Goal: Information Seeking & Learning: Learn about a topic

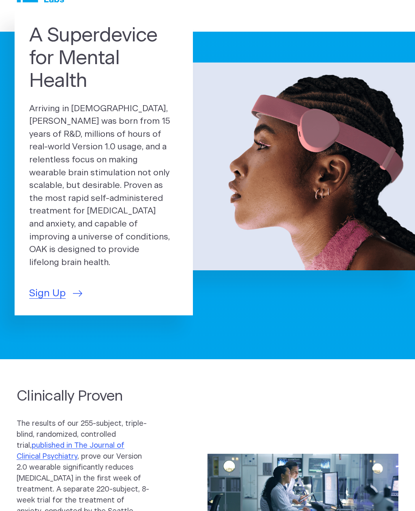
scroll to position [34, 0]
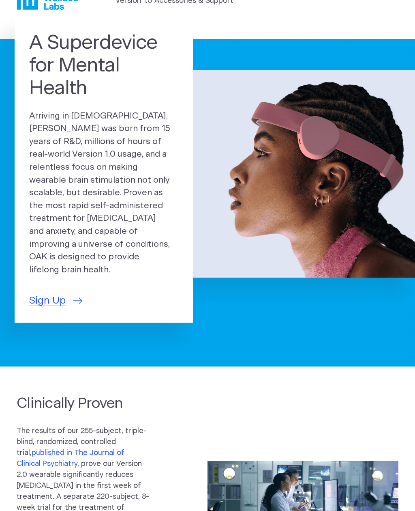
click at [57, 293] on span "Sign Up" at bounding box center [47, 300] width 37 height 15
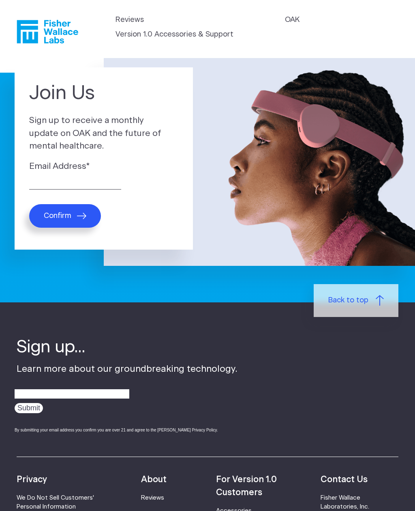
click at [94, 167] on label "Email Address *" at bounding box center [103, 166] width 149 height 13
click at [94, 177] on input "Email Address *" at bounding box center [75, 183] width 92 height 13
click at [97, 186] on input "Email Address *" at bounding box center [75, 183] width 92 height 13
type input "abne0603@gmail.com"
click at [81, 214] on icon "submit" at bounding box center [81, 216] width 9 height 6
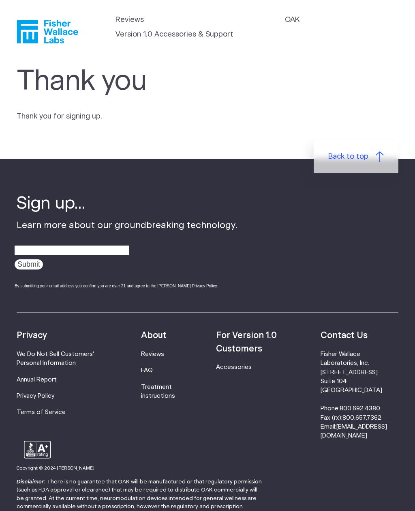
click at [210, 39] on link "Version 1.0 Accessories & Support" at bounding box center [175, 34] width 118 height 11
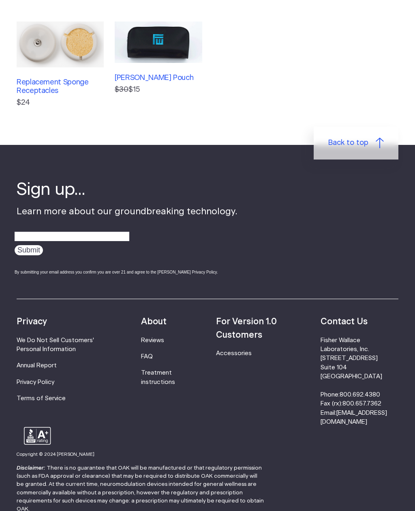
scroll to position [345, 0]
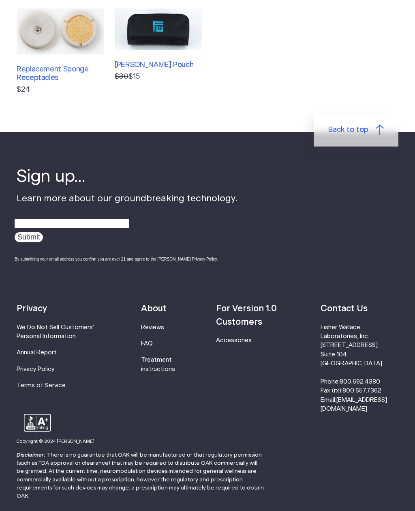
click at [151, 341] on link "FAQ" at bounding box center [147, 343] width 12 height 6
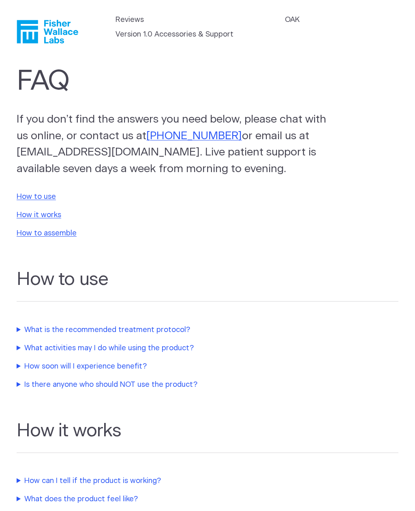
click at [168, 328] on summary "What is the recommended treatment protocol?" at bounding box center [187, 329] width 341 height 11
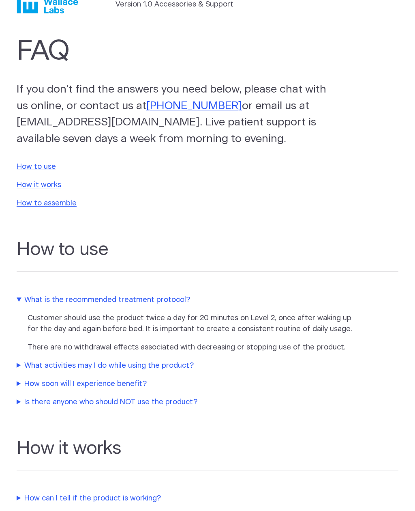
scroll to position [45, 0]
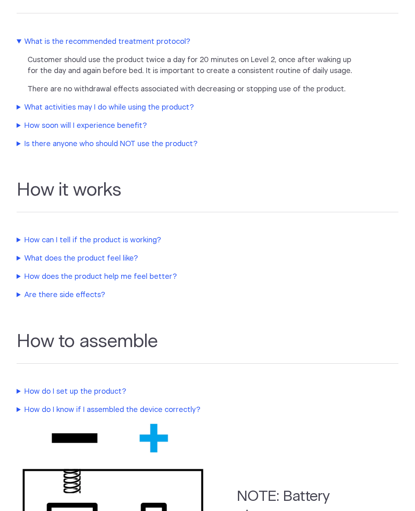
click at [142, 235] on summary "How can I tell if the product is working?" at bounding box center [187, 240] width 341 height 11
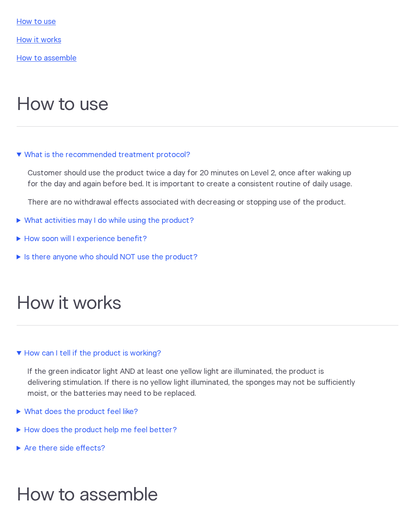
scroll to position [0, 0]
